Goal: Task Accomplishment & Management: Complete application form

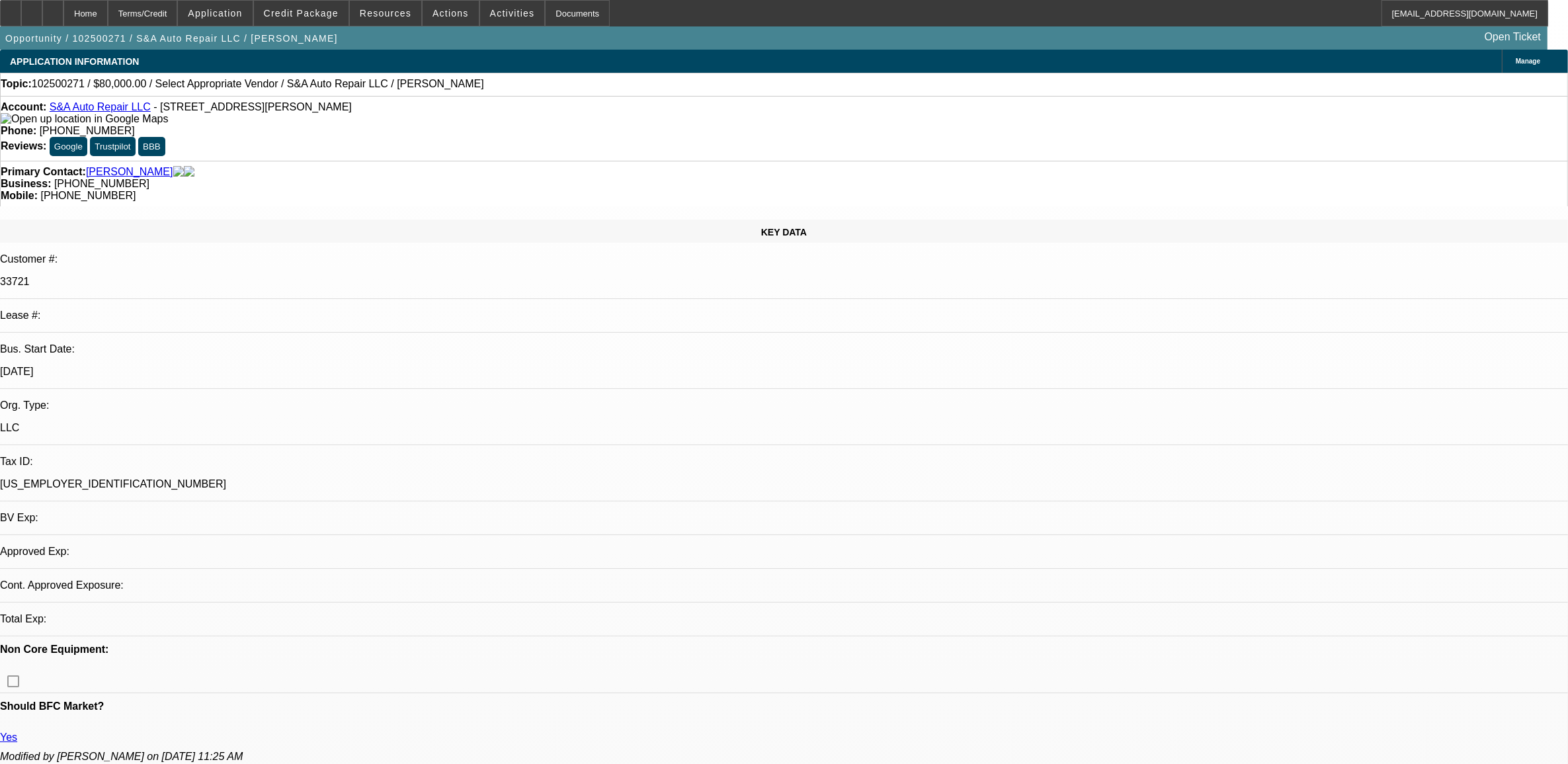
select select "0"
select select "2"
select select "0.1"
select select "4"
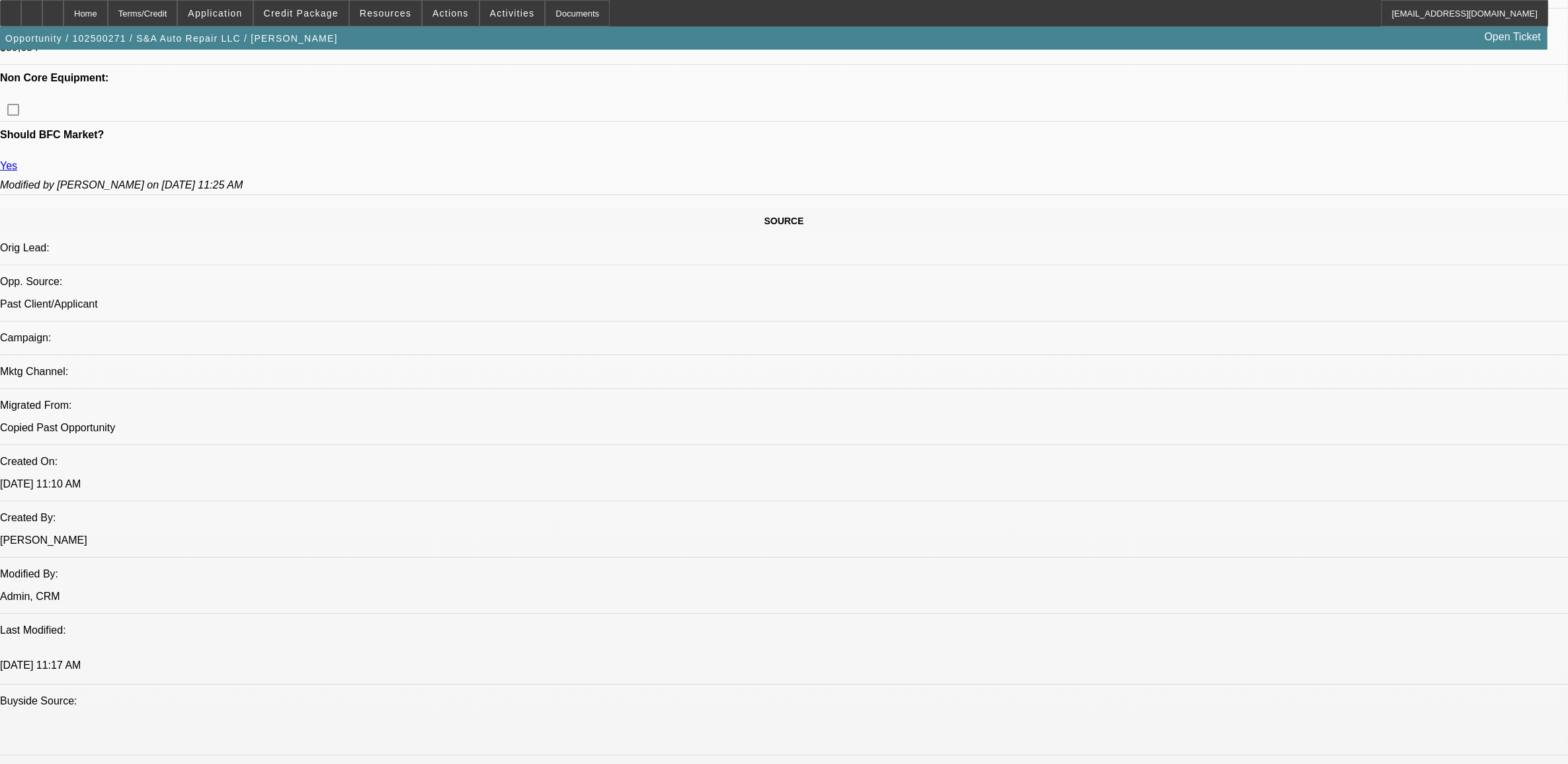
scroll to position [744, 0]
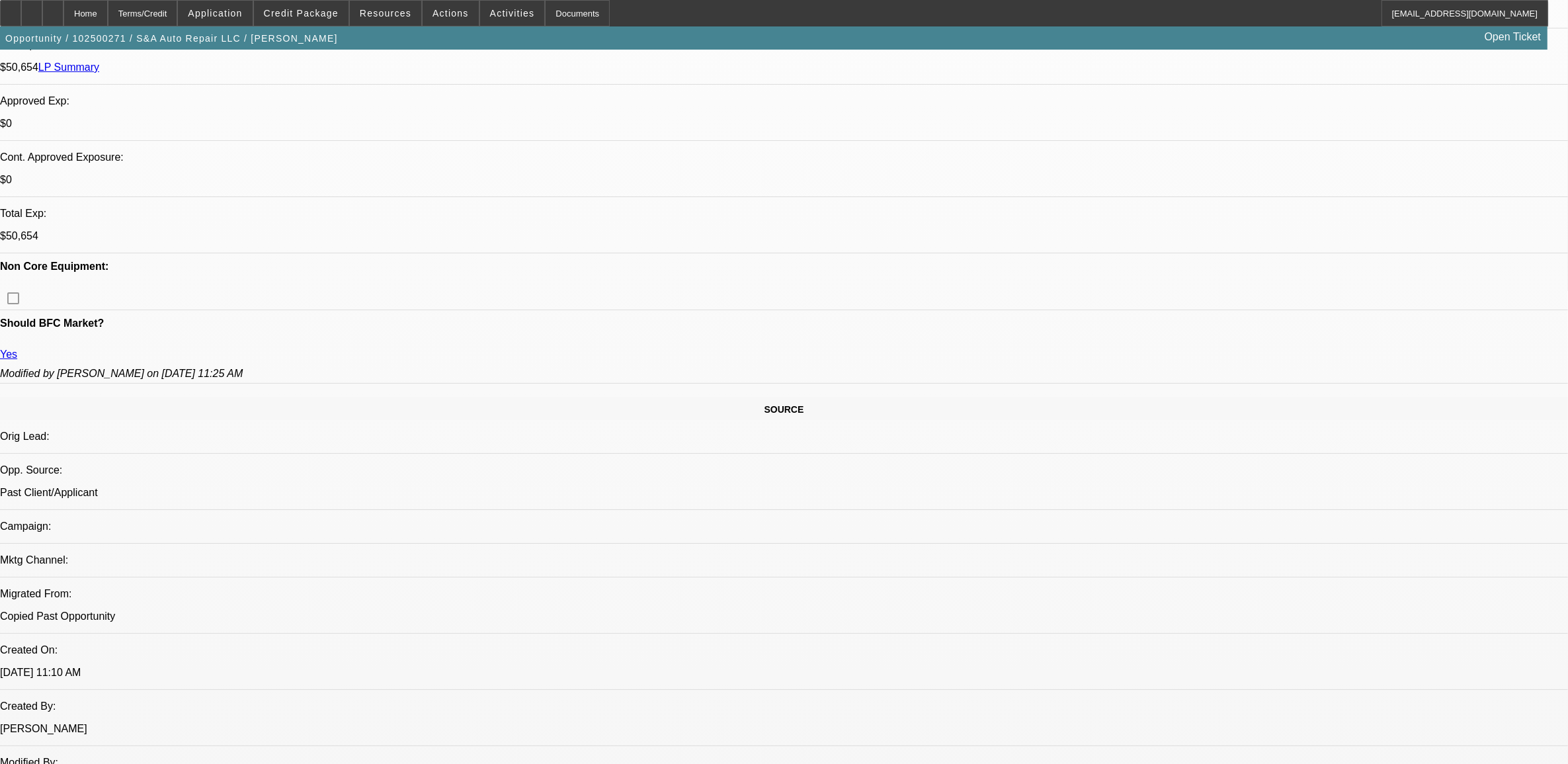
scroll to position [413, 0]
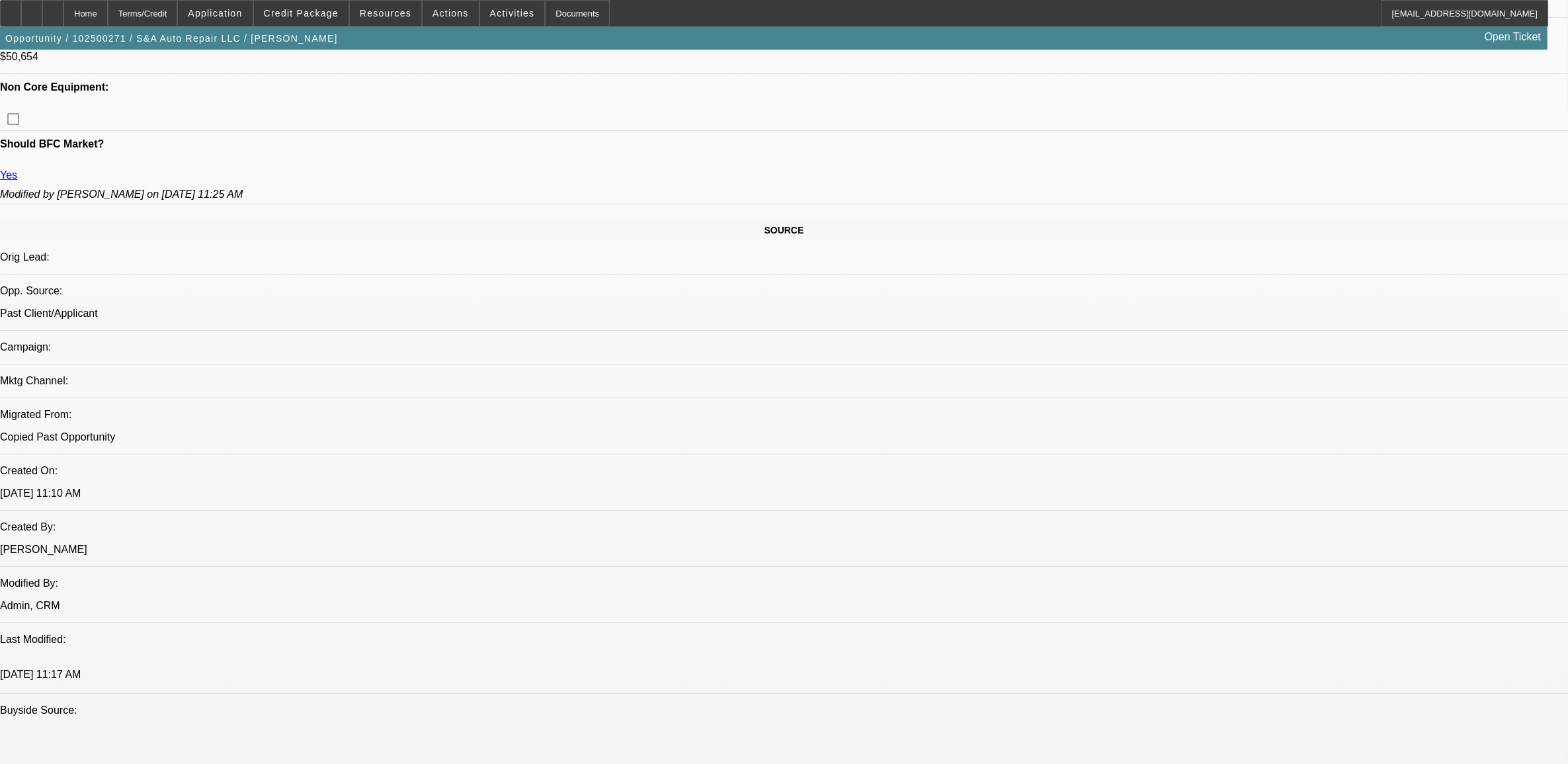
scroll to position [744, 0]
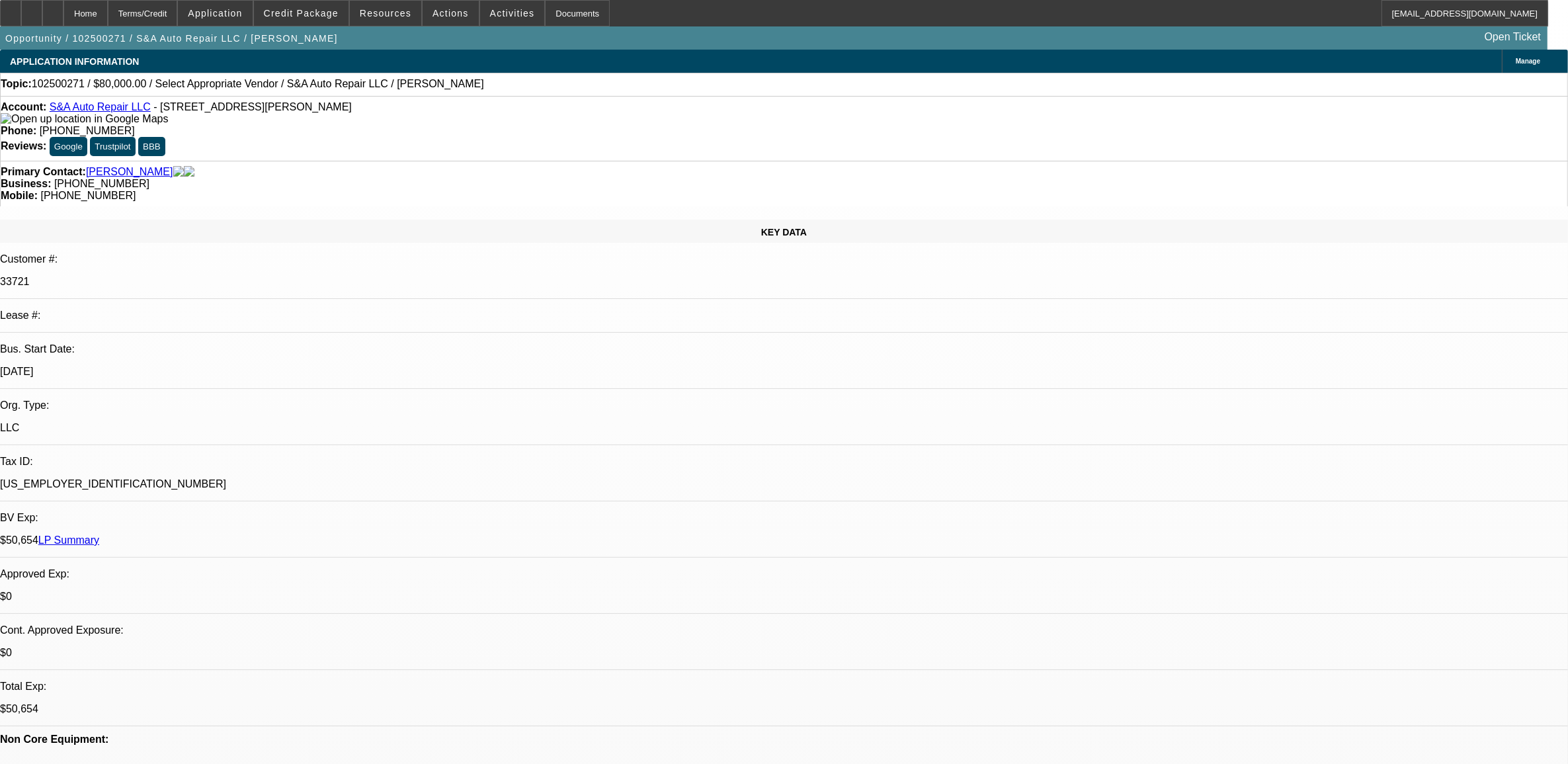
select select "0"
select select "2"
select select "0.1"
select select "4"
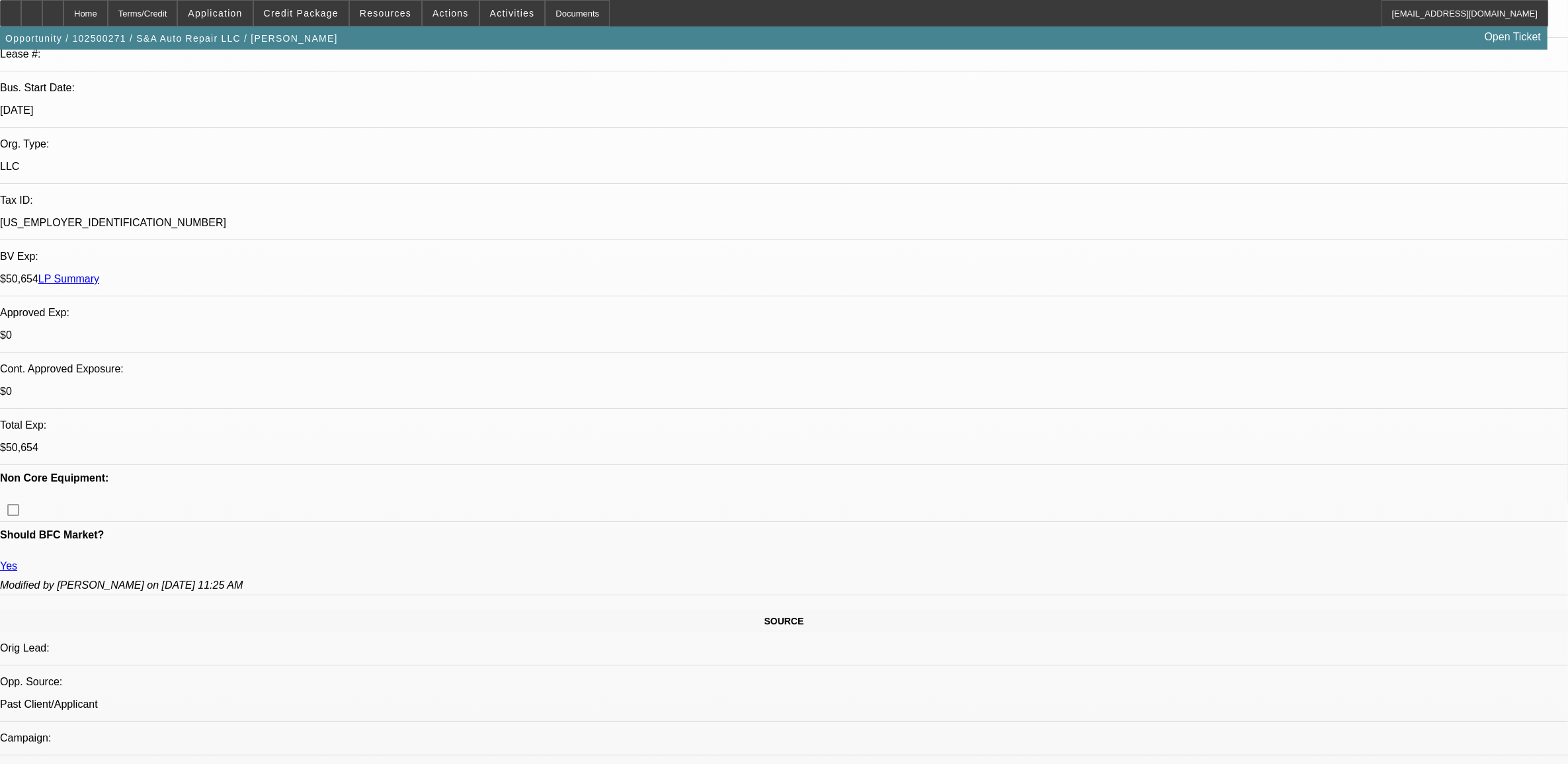
scroll to position [413, 0]
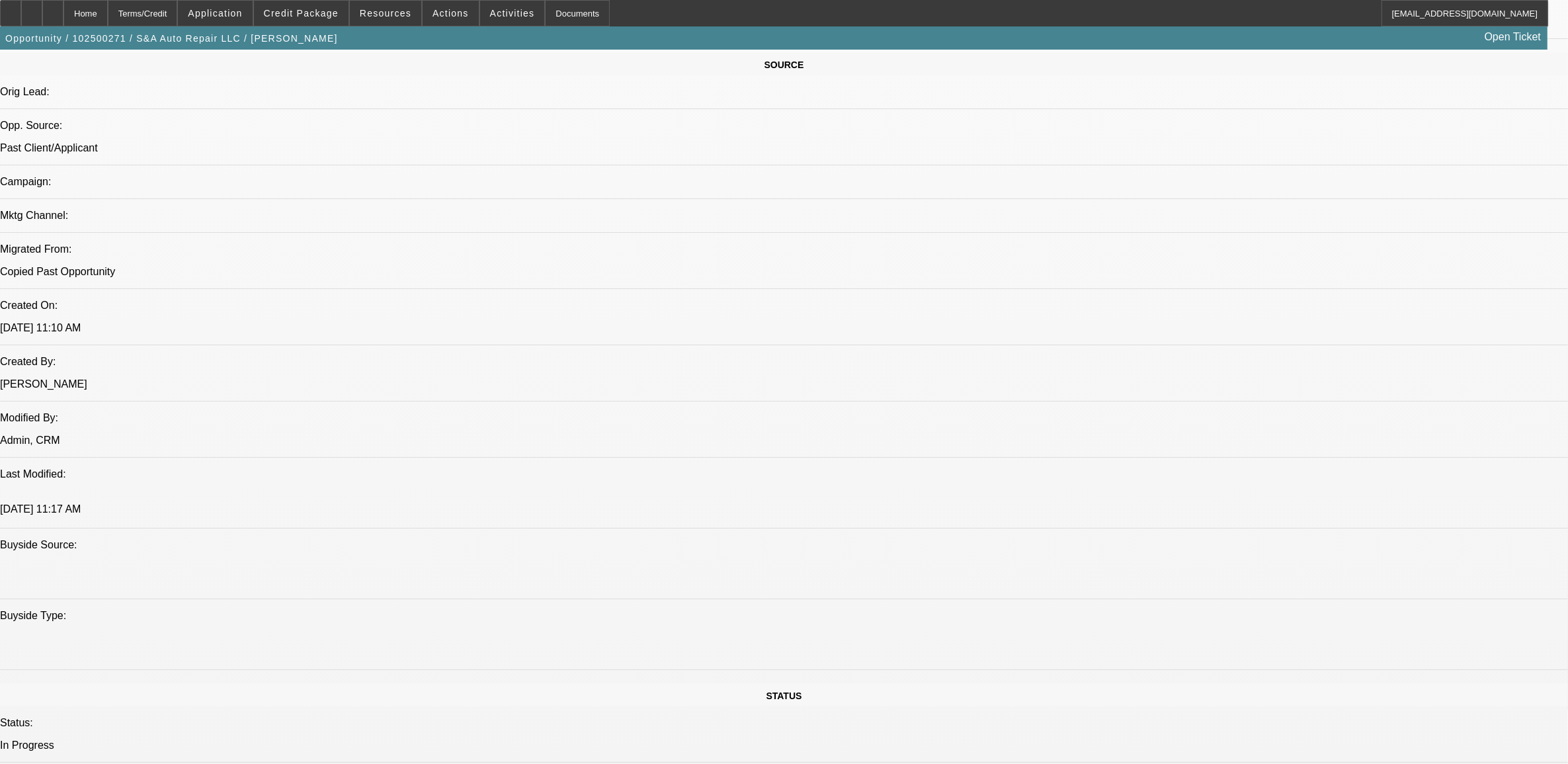
scroll to position [826, 0]
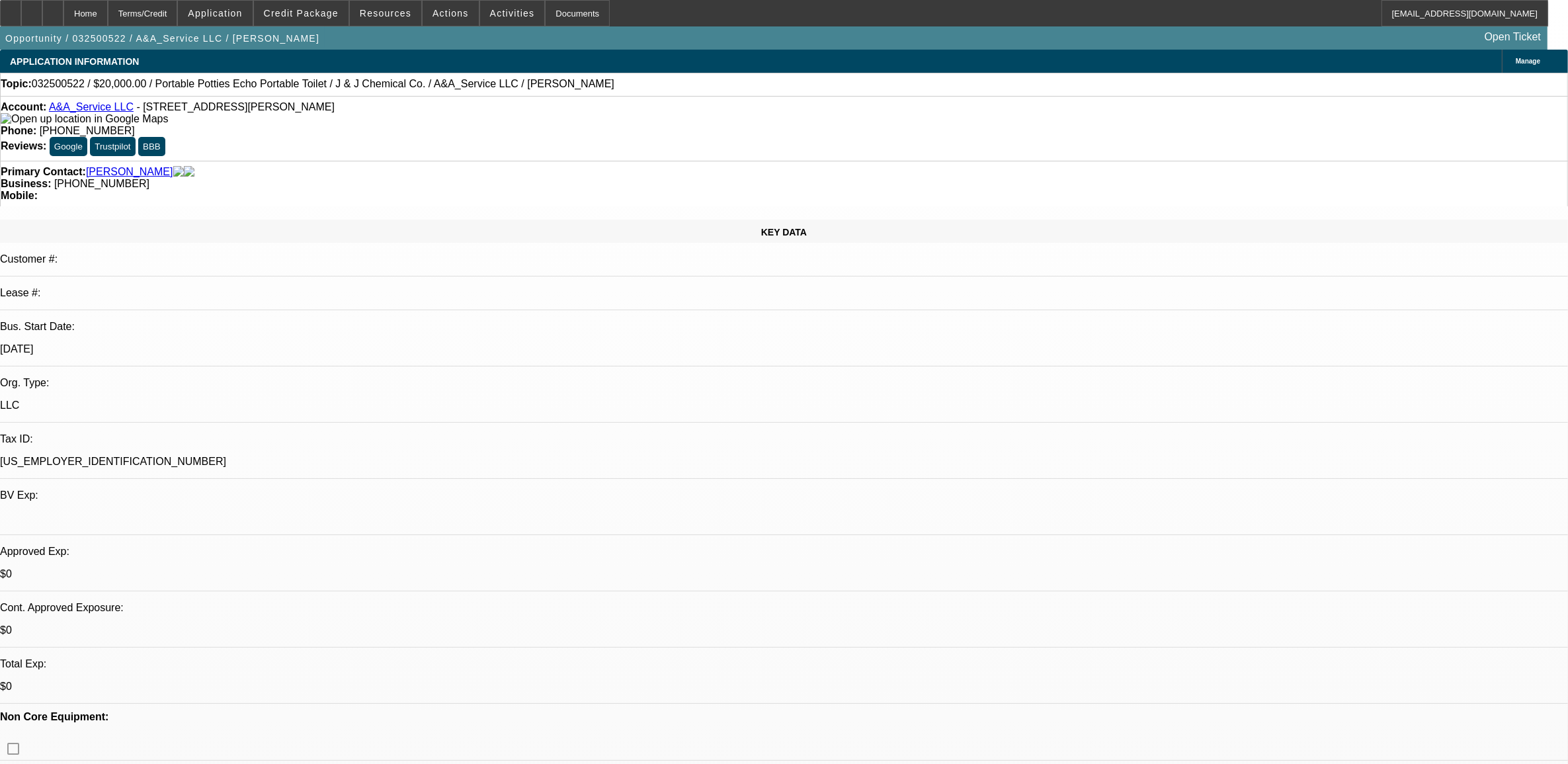
select select "0"
select select "0.1"
select select "0"
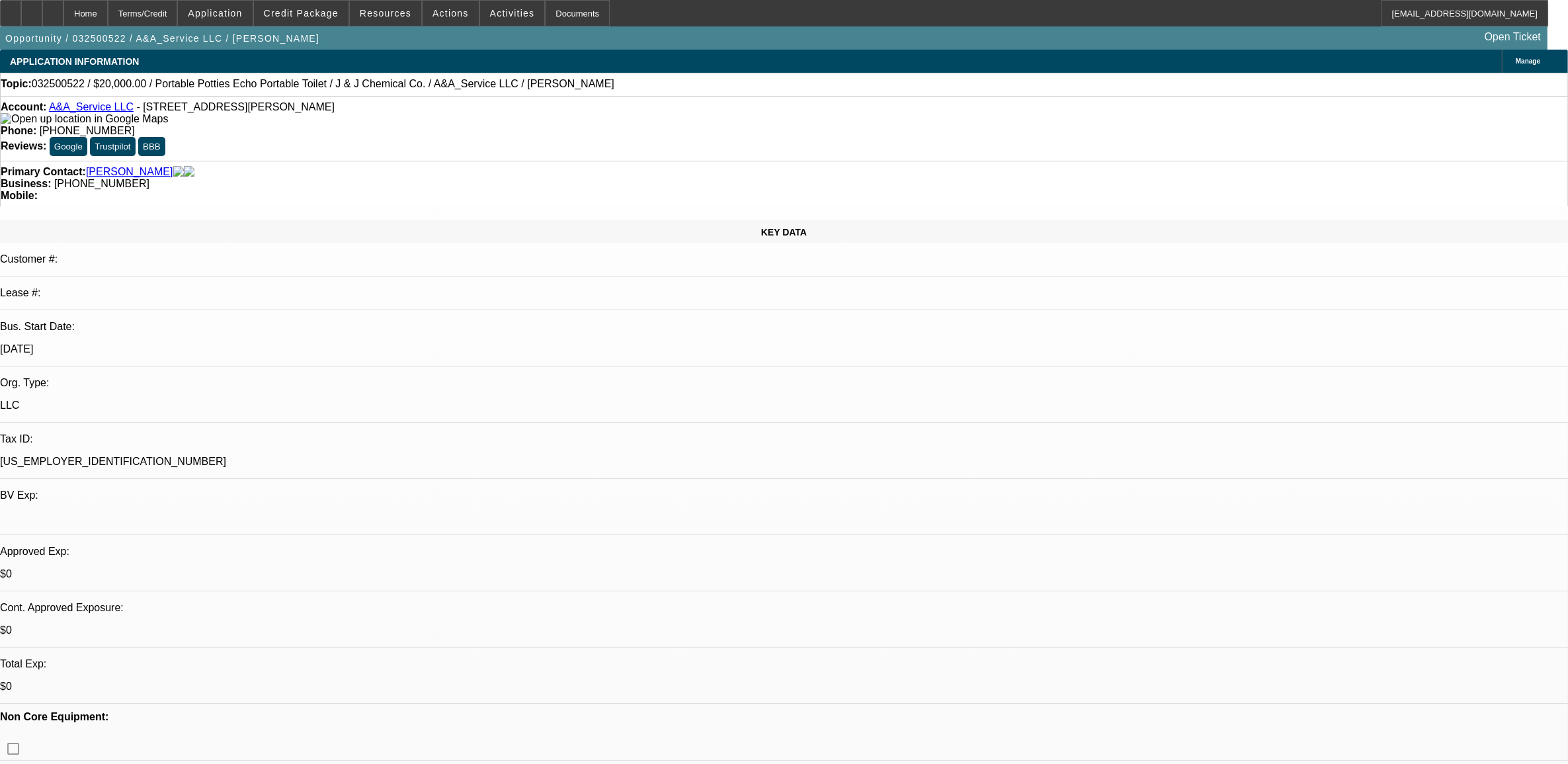
select select "0.1"
select select "0"
select select "0.1"
select select "1"
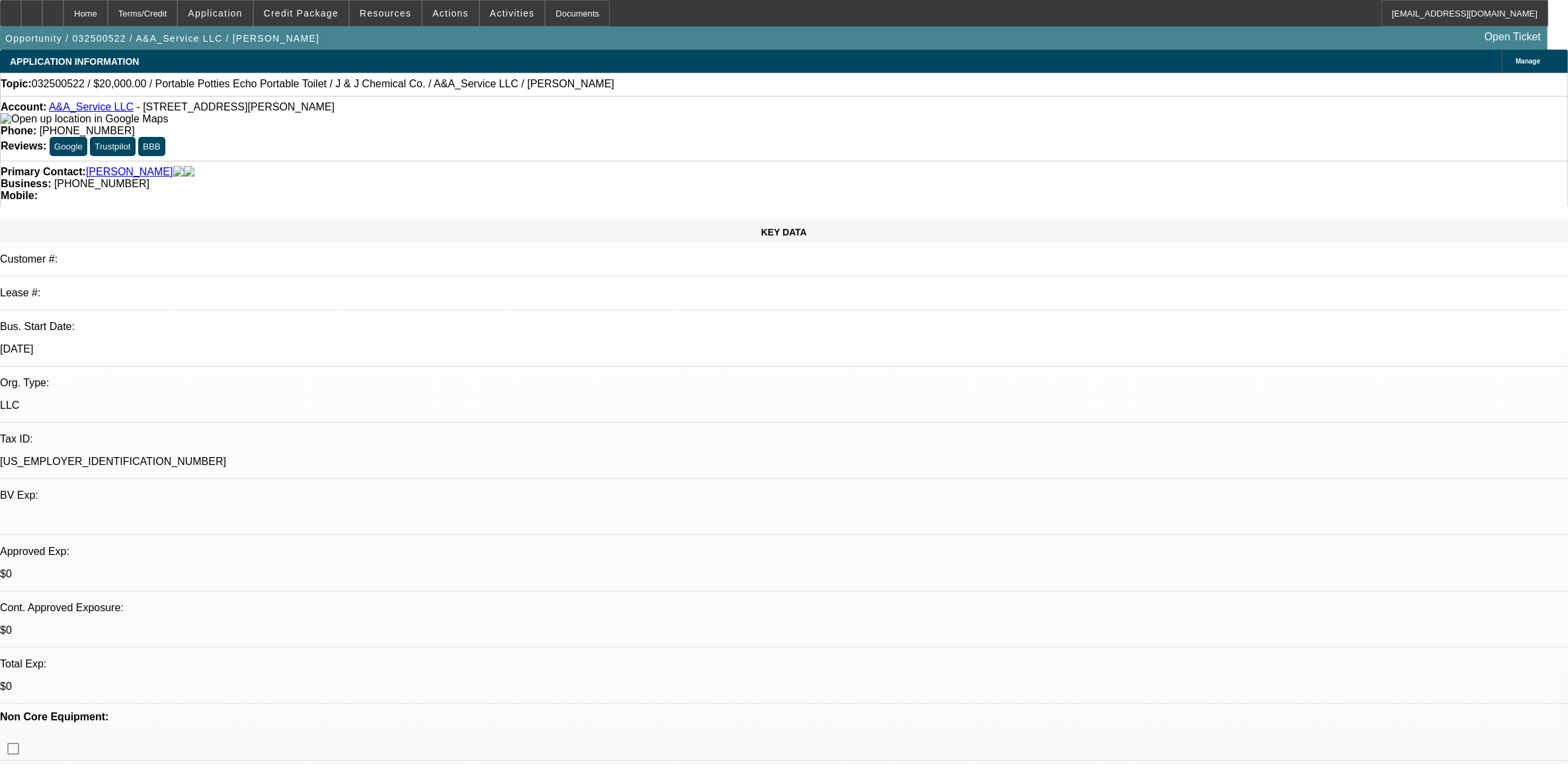
select select "1"
select select "5"
select select "1"
select select "5"
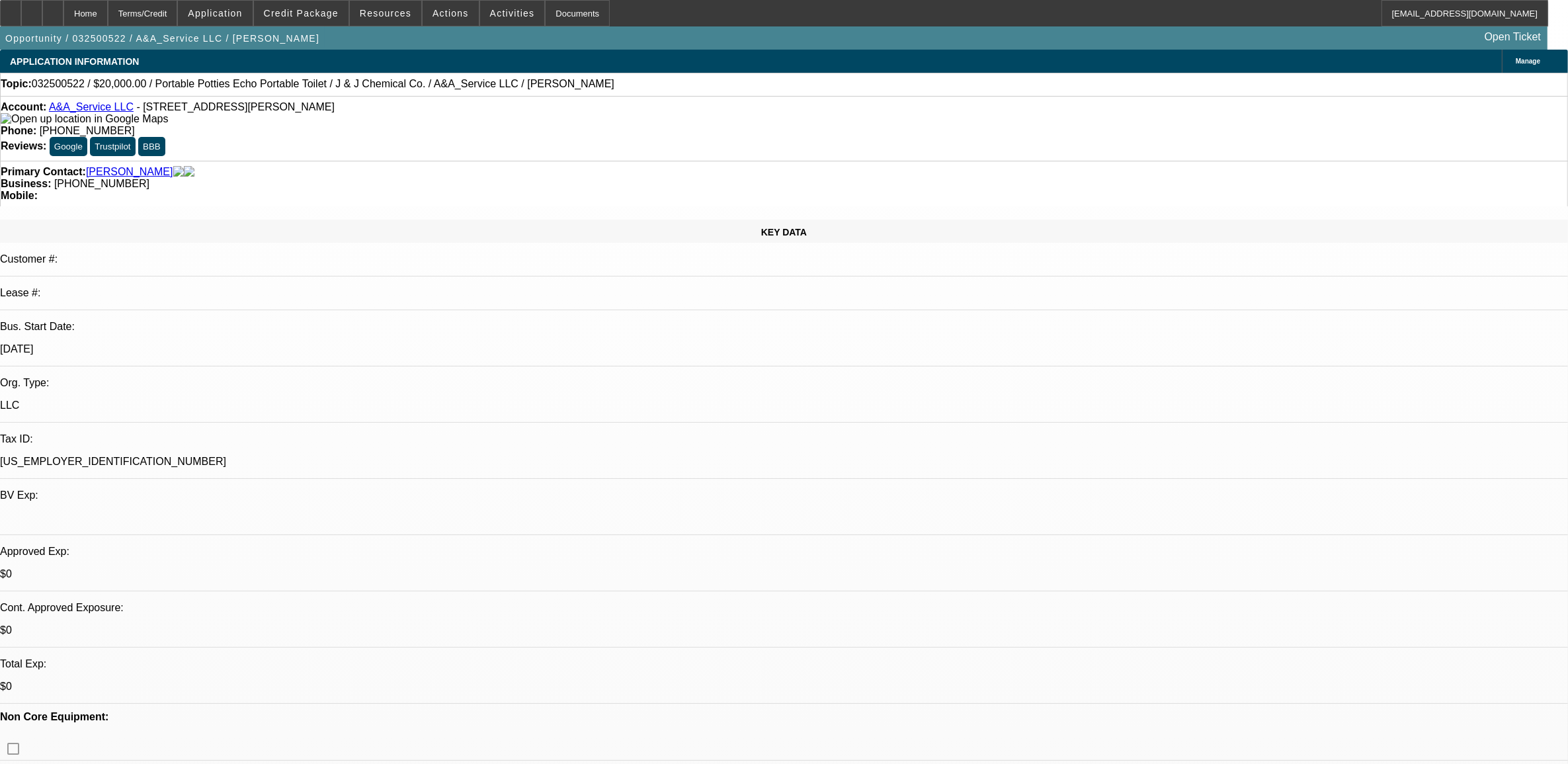
select select "1"
select select "5"
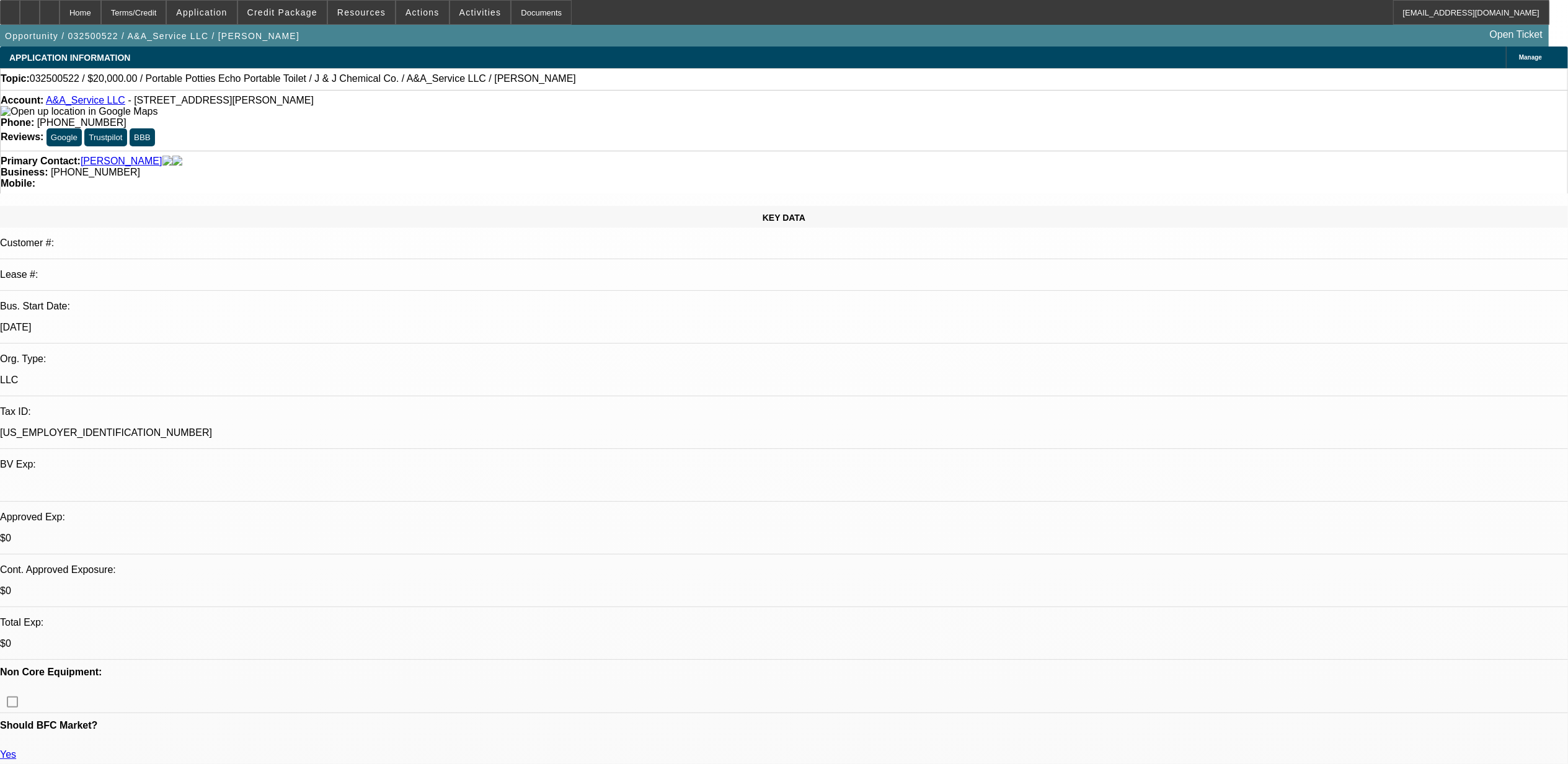
click at [82, 104] on link "A&A_Service LLC" at bounding box center [85, 100] width 79 height 11
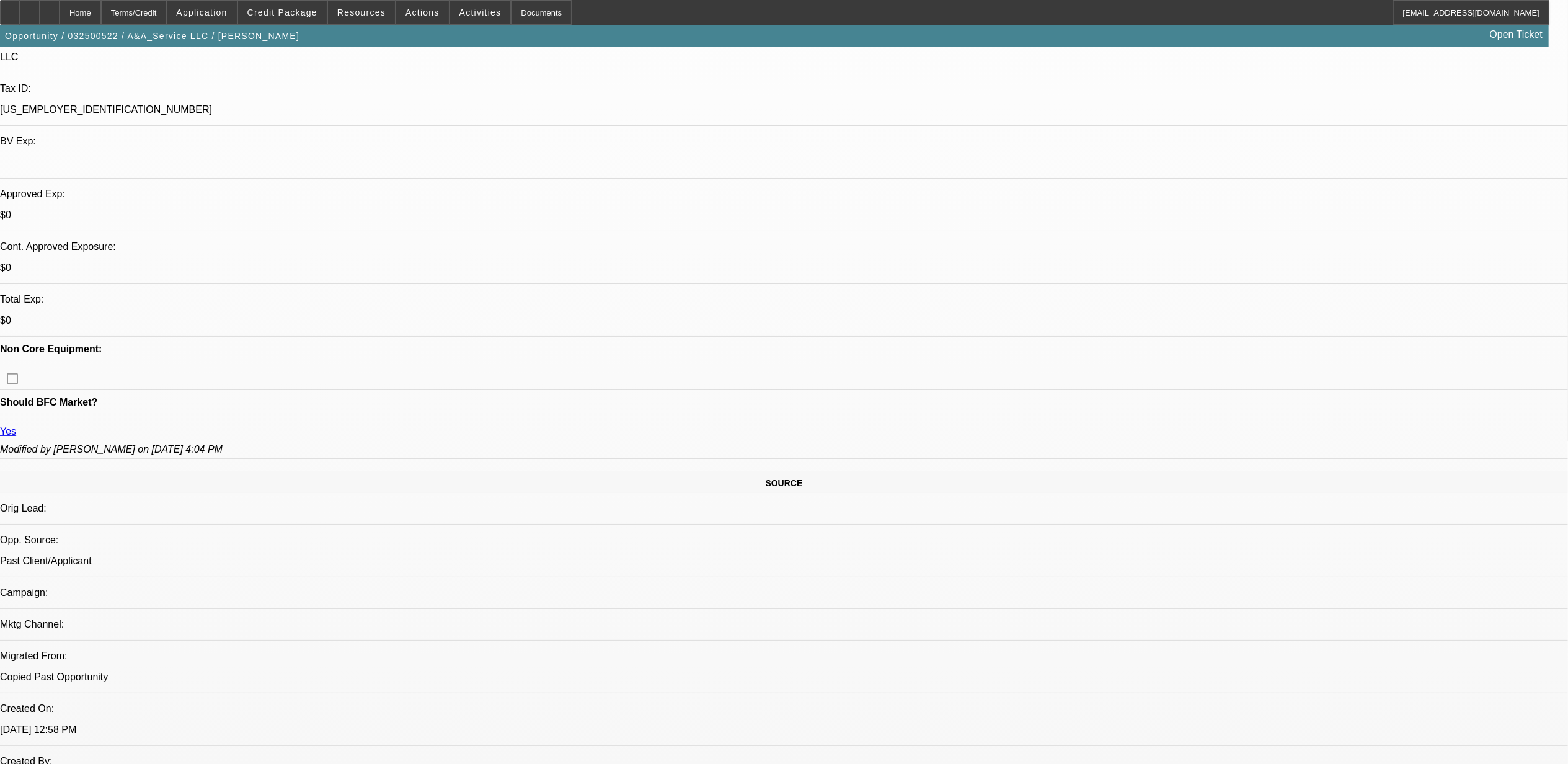
scroll to position [83, 0]
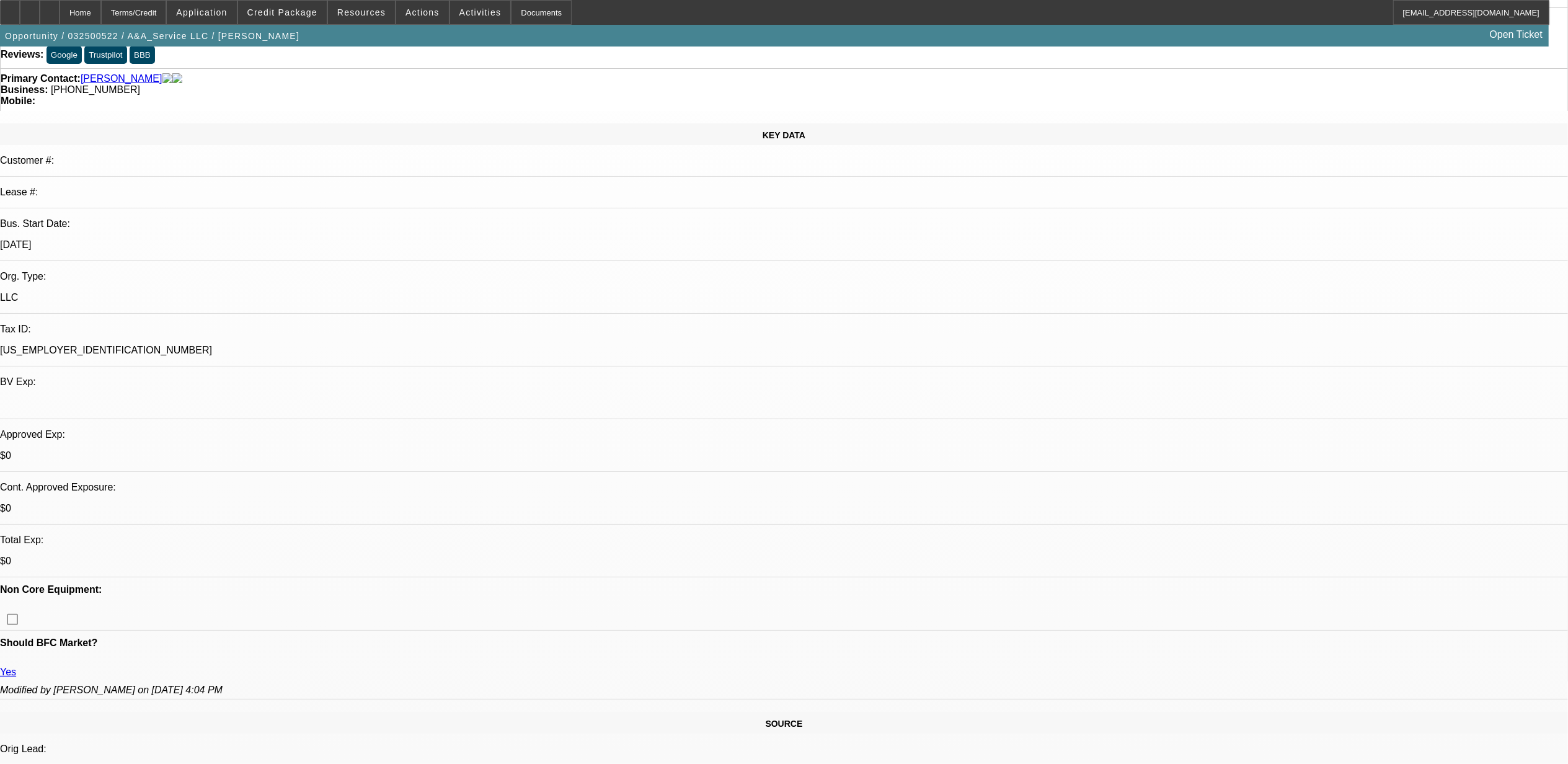
drag, startPoint x: 893, startPoint y: 595, endPoint x: 910, endPoint y: 642, distance: 50.0
drag, startPoint x: 910, startPoint y: 641, endPoint x: 903, endPoint y: 628, distance: 14.8
drag, startPoint x: 223, startPoint y: 139, endPoint x: 83, endPoint y: 154, distance: 140.8
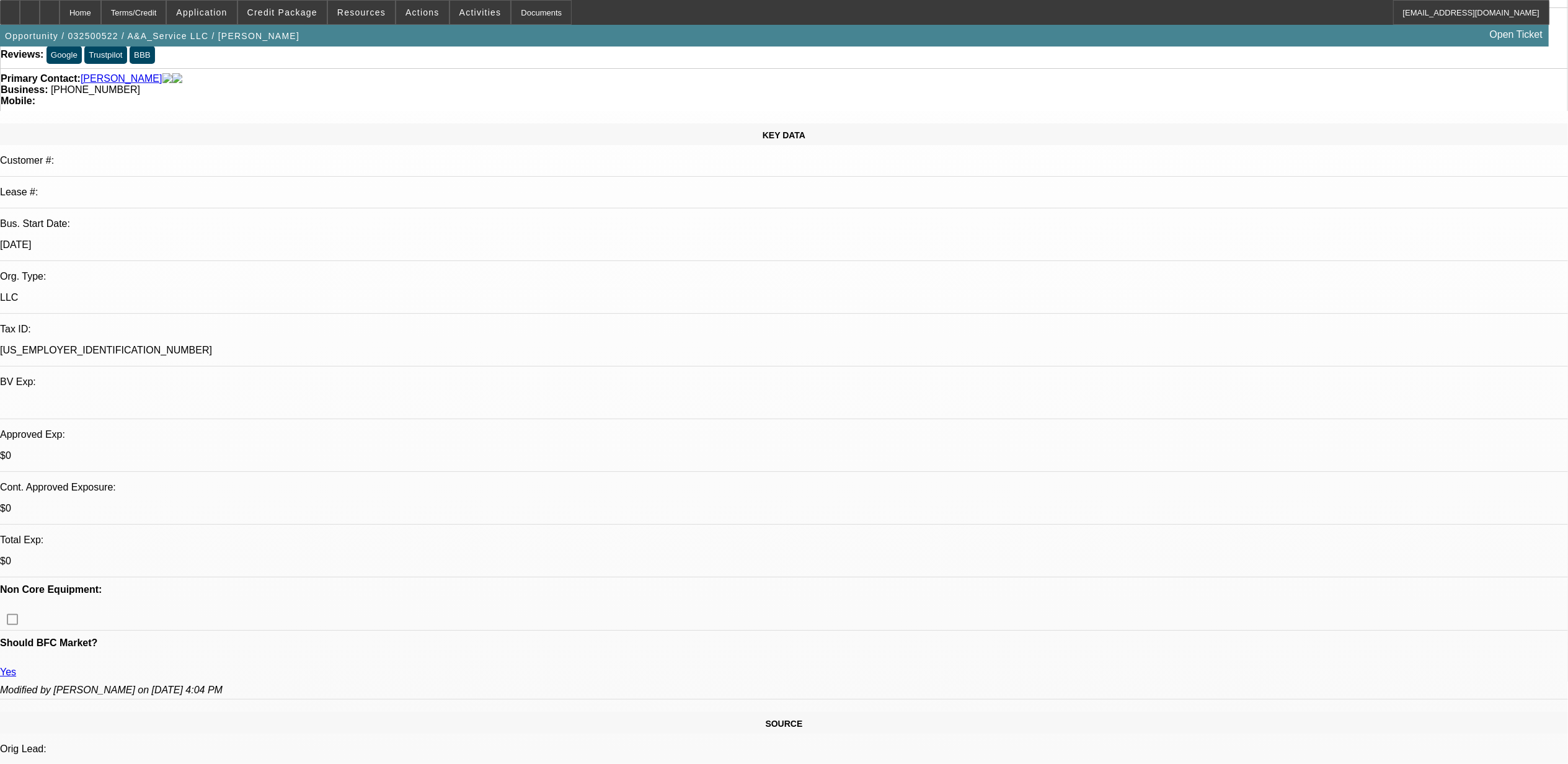
click at [83, 154] on div "KEY DATA Customer #: Lease #: Bus. Start Date: 3/1/23 Org. Type: LLC Tax ID: 92…" at bounding box center [784, 412] width 1568 height 576
